Goal: Information Seeking & Learning: Learn about a topic

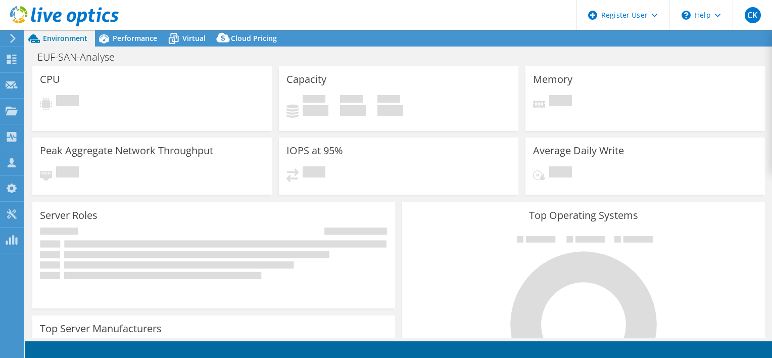
select select "USD"
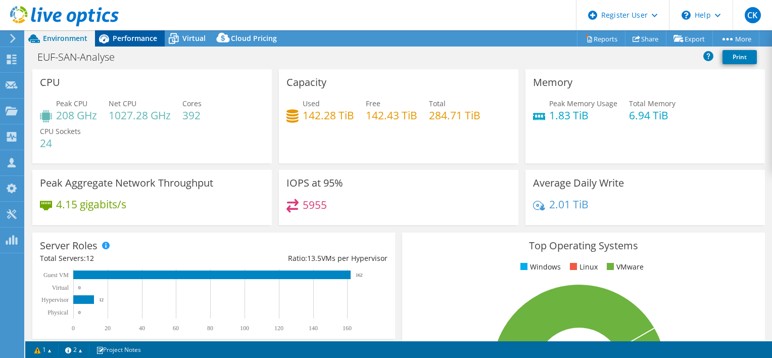
click at [118, 40] on span "Performance" at bounding box center [135, 38] width 44 height 10
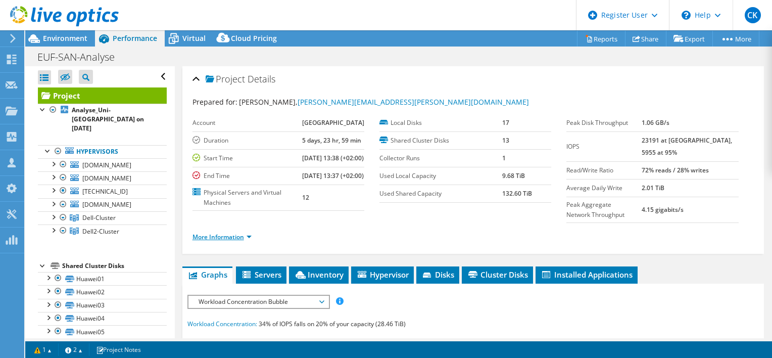
click at [231, 241] on link "More Information" at bounding box center [221, 236] width 59 height 9
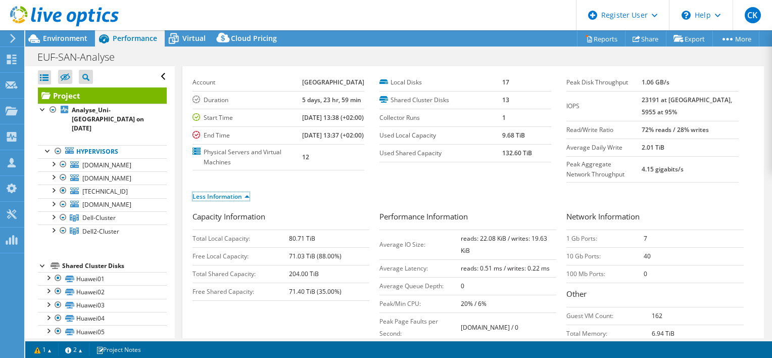
scroll to position [101, 0]
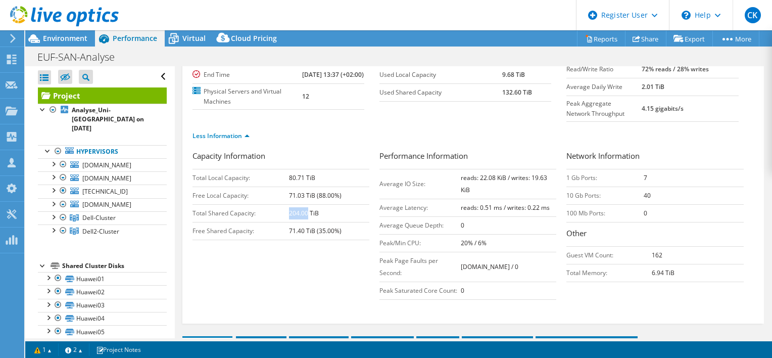
drag, startPoint x: 288, startPoint y: 236, endPoint x: 306, endPoint y: 235, distance: 17.7
click at [306, 217] on b "204.00 TiB" at bounding box center [304, 213] width 30 height 9
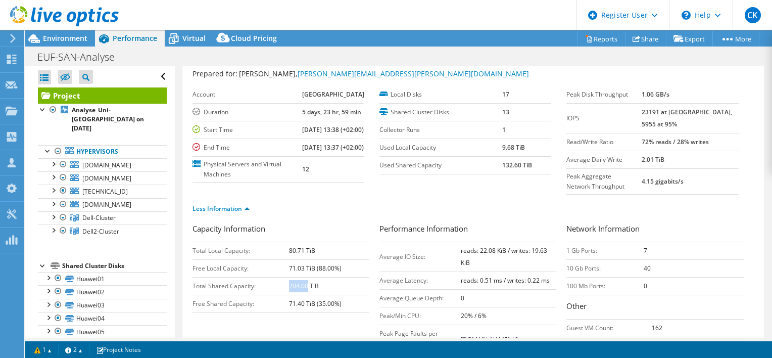
scroll to position [48, 0]
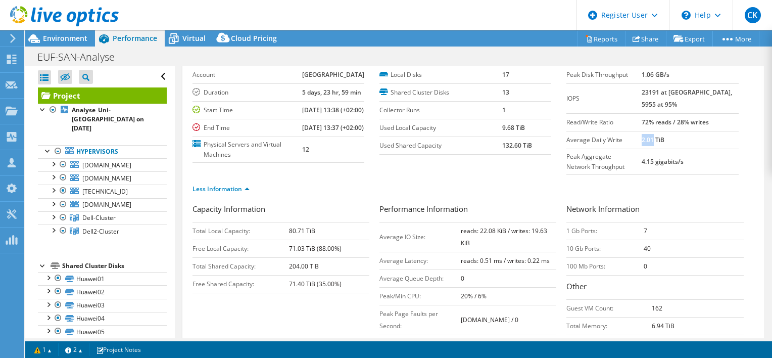
drag, startPoint x: 661, startPoint y: 139, endPoint x: 672, endPoint y: 140, distance: 11.6
click at [664, 140] on b "2.01 TiB" at bounding box center [653, 139] width 23 height 9
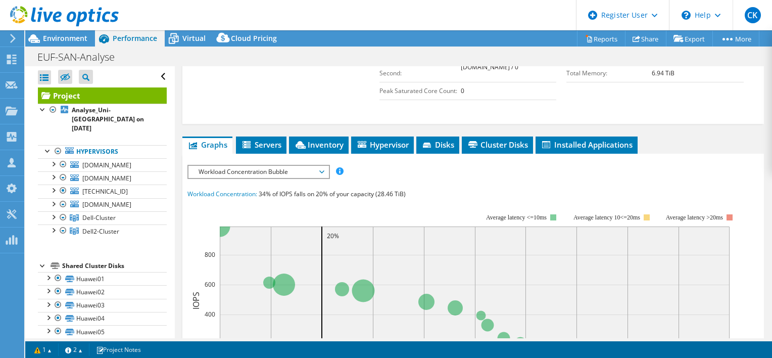
scroll to position [351, 0]
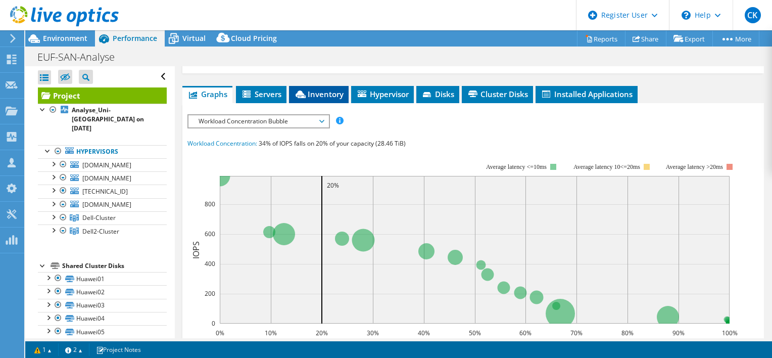
click at [313, 99] on span "Inventory" at bounding box center [319, 94] width 50 height 10
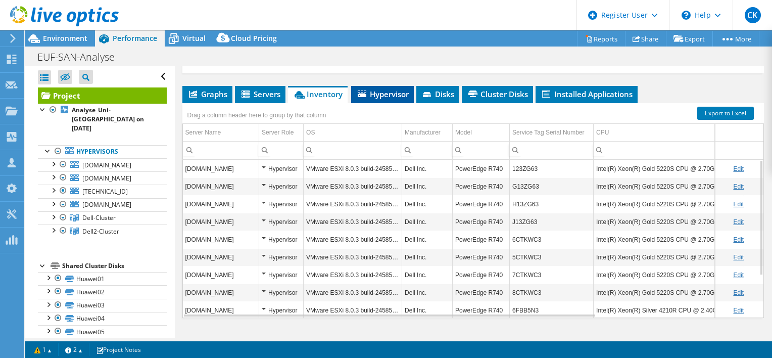
click at [383, 99] on span "Hypervisor" at bounding box center [382, 94] width 53 height 10
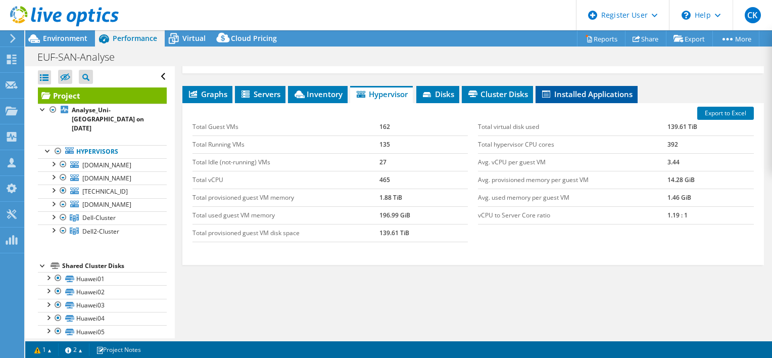
click at [588, 99] on span "Installed Applications" at bounding box center [587, 94] width 92 height 10
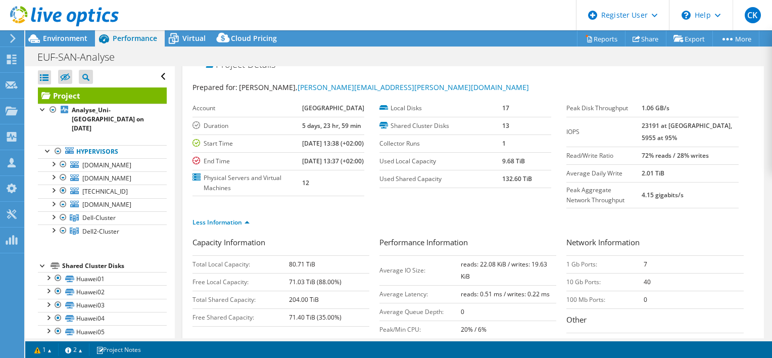
scroll to position [0, 0]
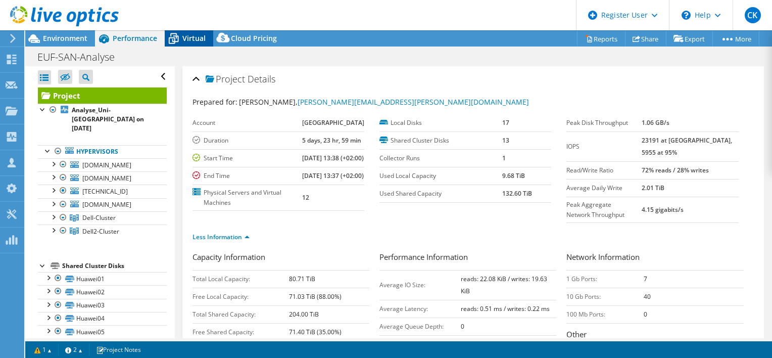
click at [189, 40] on span "Virtual" at bounding box center [193, 38] width 23 height 10
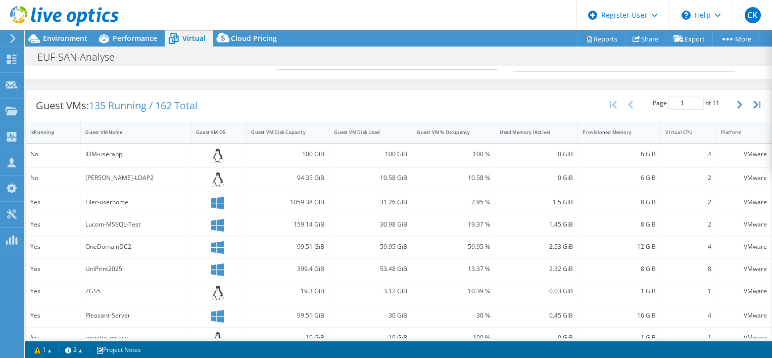
scroll to position [151, 0]
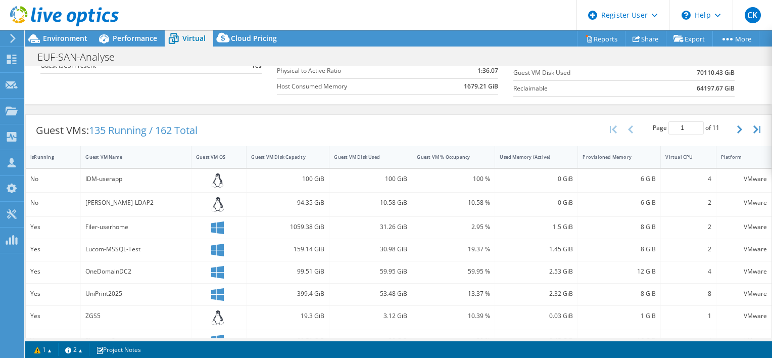
click at [288, 224] on div "1059.38 GiB" at bounding box center [287, 226] width 73 height 11
drag, startPoint x: 288, startPoint y: 224, endPoint x: 319, endPoint y: 222, distance: 31.4
click at [319, 222] on div "1059.38 GiB" at bounding box center [287, 226] width 73 height 11
drag, startPoint x: 319, startPoint y: 223, endPoint x: 378, endPoint y: 224, distance: 58.6
click at [378, 224] on div "31.26 GiB" at bounding box center [370, 226] width 73 height 11
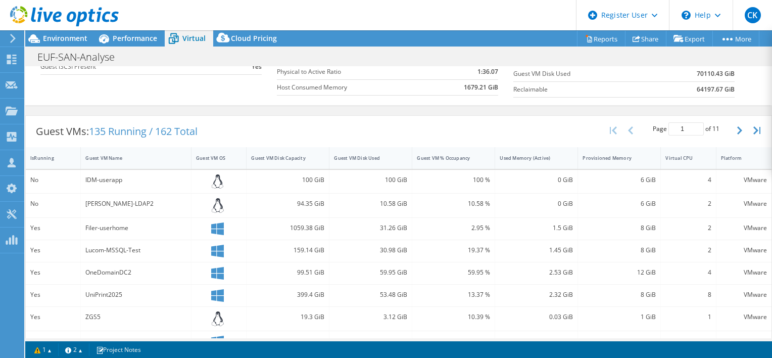
scroll to position [154, 0]
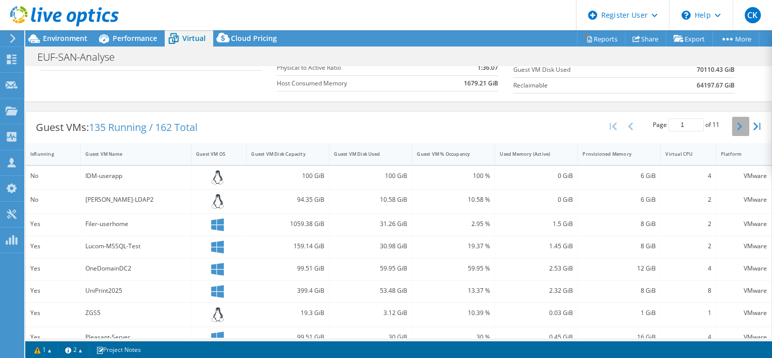
click at [737, 123] on icon "button" at bounding box center [739, 126] width 5 height 8
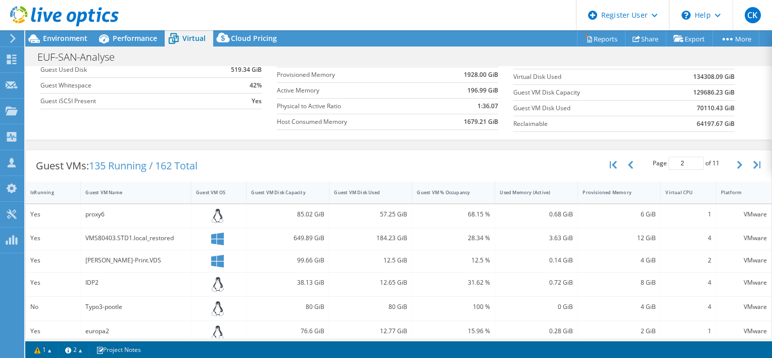
scroll to position [117, 0]
click at [732, 165] on button "button" at bounding box center [740, 163] width 17 height 19
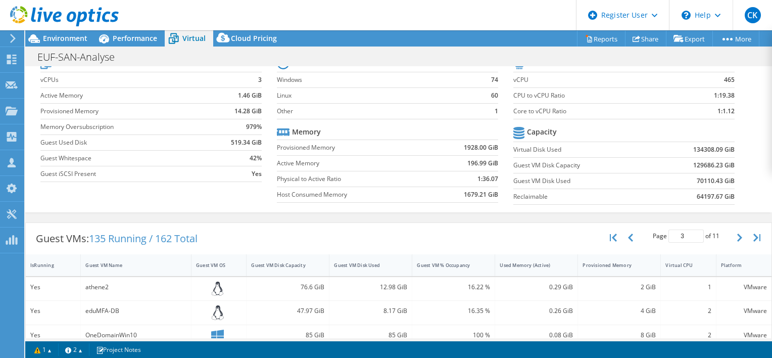
scroll to position [0, 0]
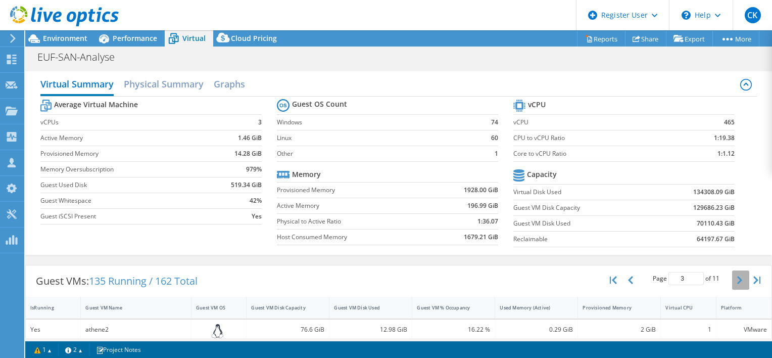
click at [732, 277] on button "button" at bounding box center [740, 279] width 17 height 19
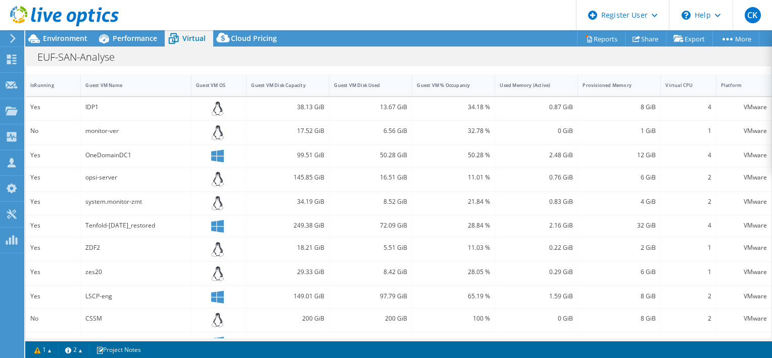
scroll to position [85, 0]
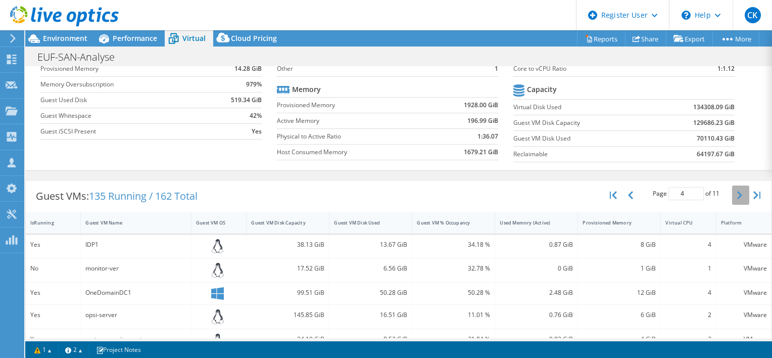
click at [732, 198] on button "button" at bounding box center [740, 194] width 17 height 19
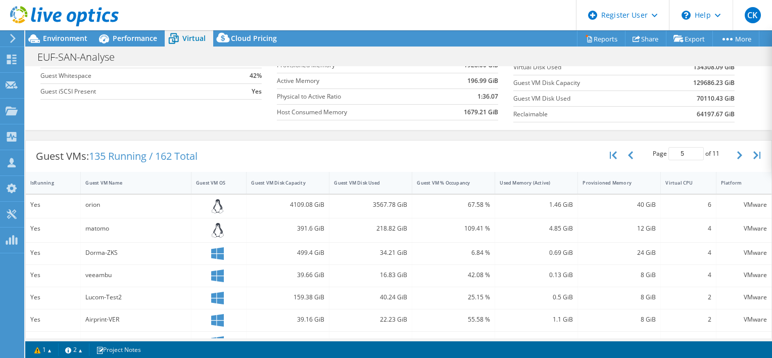
scroll to position [123, 0]
click at [737, 158] on icon "button" at bounding box center [739, 157] width 5 height 8
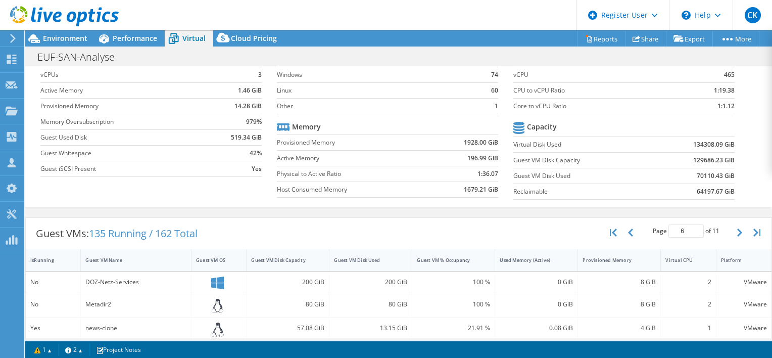
scroll to position [38, 0]
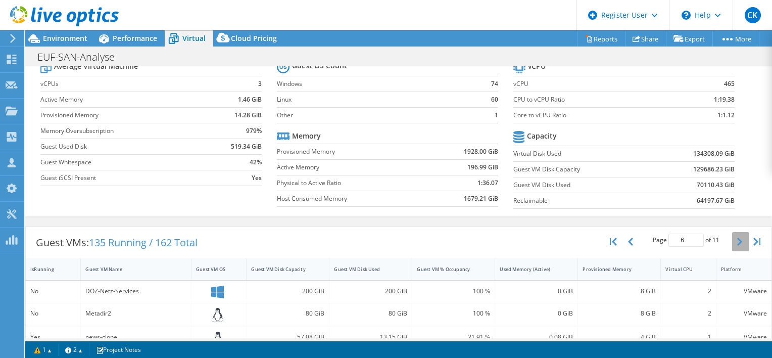
click at [737, 242] on icon "button" at bounding box center [739, 241] width 5 height 8
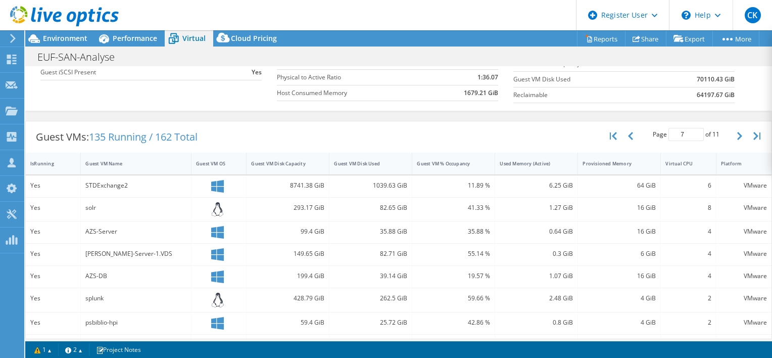
scroll to position [137, 0]
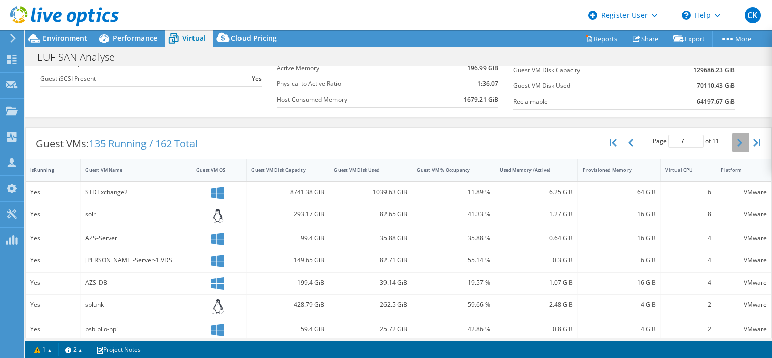
click at [732, 139] on button "button" at bounding box center [740, 142] width 17 height 19
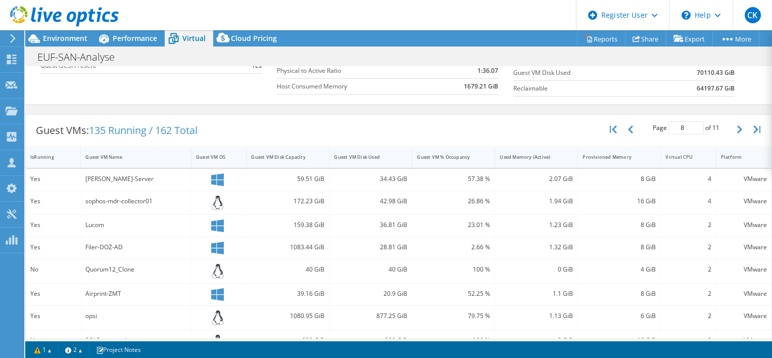
scroll to position [0, 0]
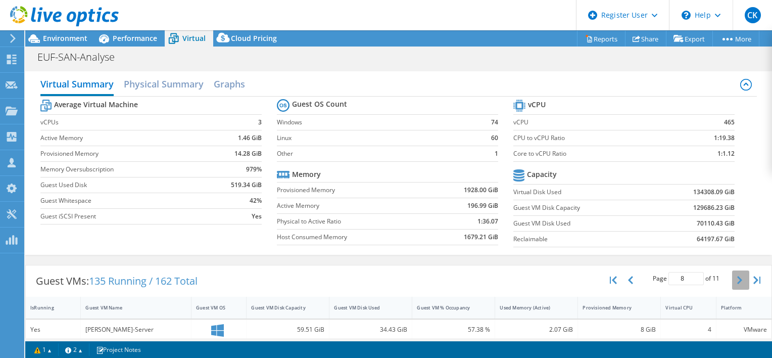
click at [737, 276] on icon "button" at bounding box center [739, 280] width 5 height 8
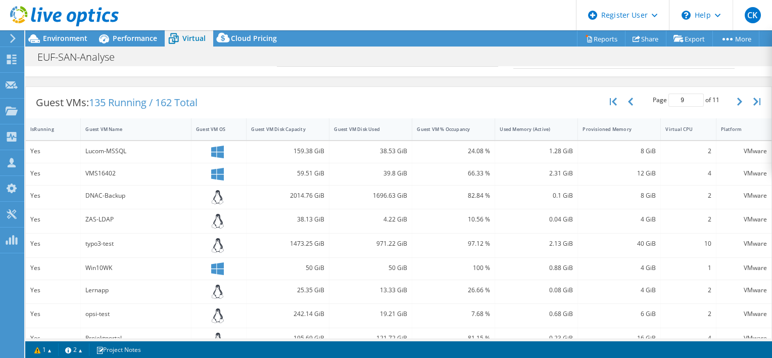
scroll to position [172, 0]
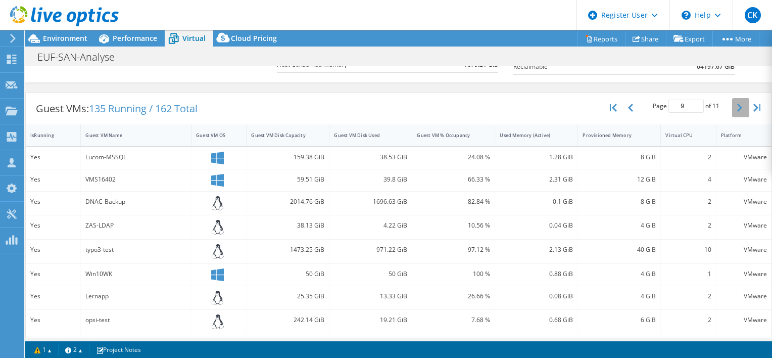
click at [732, 106] on button "button" at bounding box center [740, 107] width 17 height 19
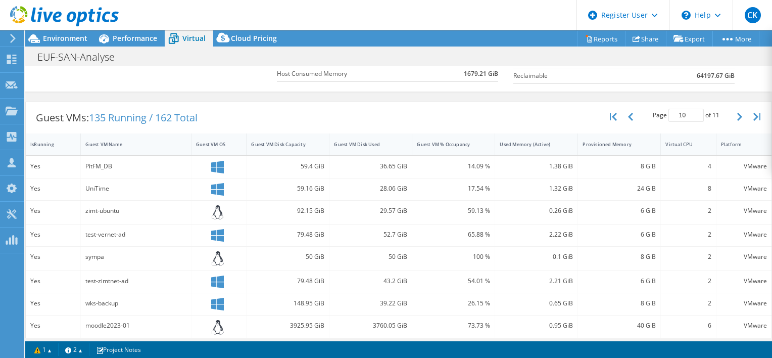
scroll to position [137, 0]
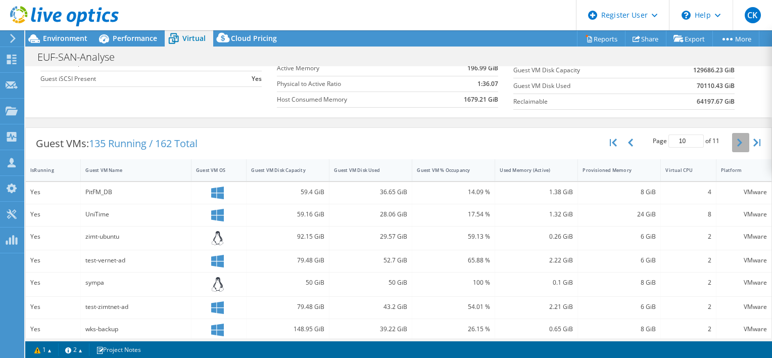
click at [732, 142] on button "button" at bounding box center [740, 142] width 17 height 19
type input "11"
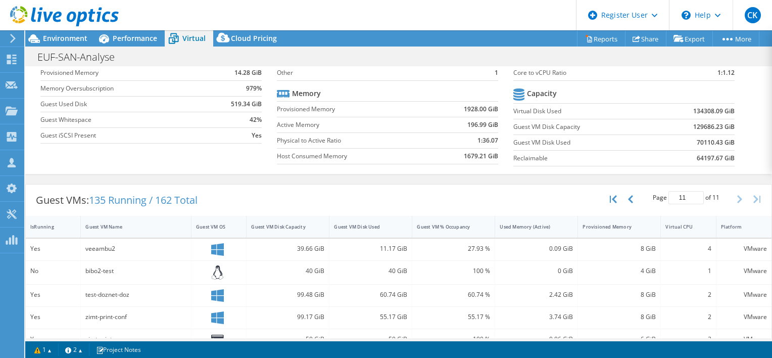
scroll to position [0, 0]
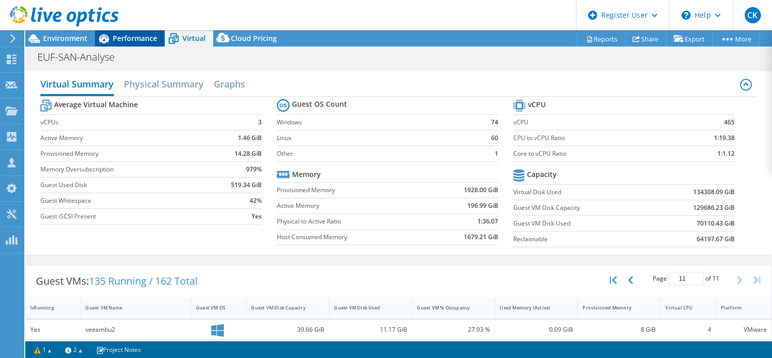
click at [144, 40] on span "Performance" at bounding box center [135, 38] width 44 height 10
